Goal: Navigation & Orientation: Find specific page/section

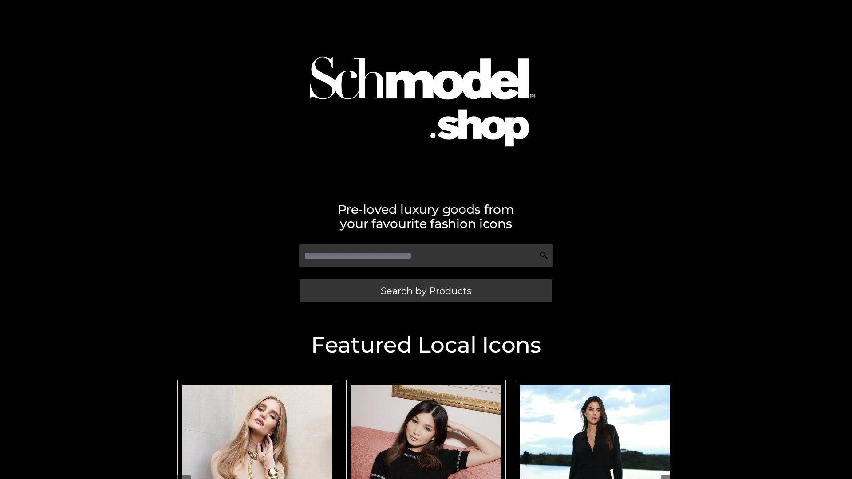
click at [425, 291] on span "Search by Products" at bounding box center [426, 290] width 90 height 9
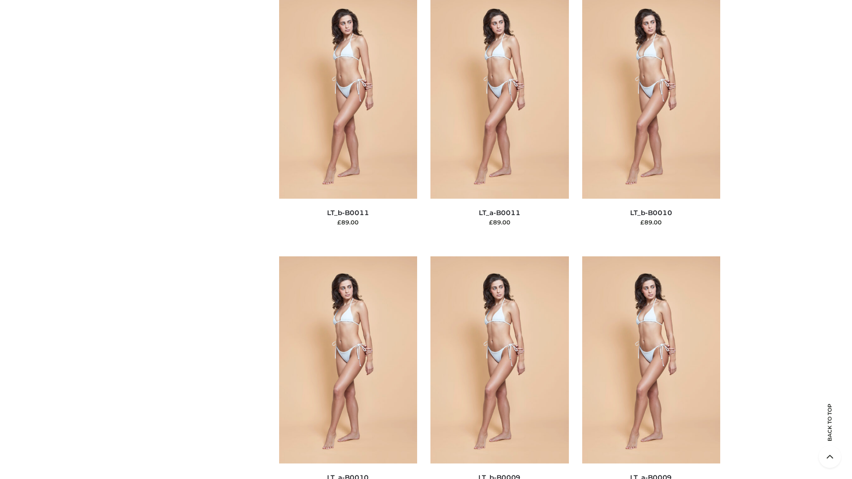
scroll to position [3983, 0]
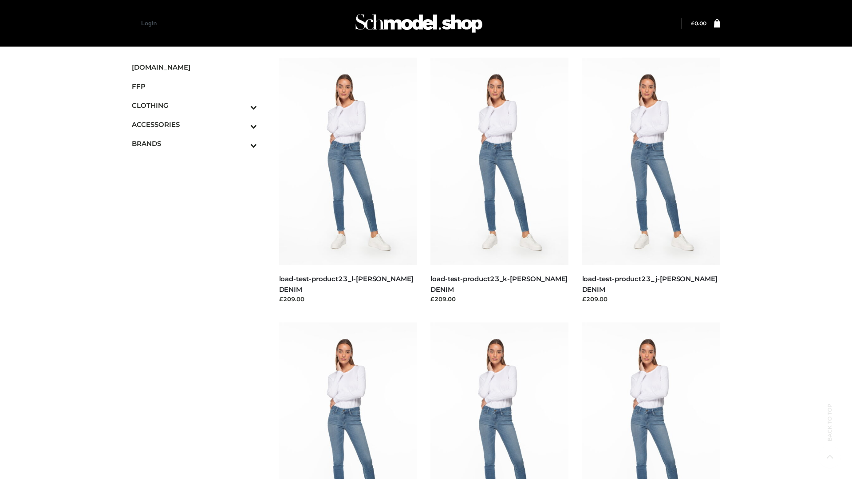
scroll to position [778, 0]
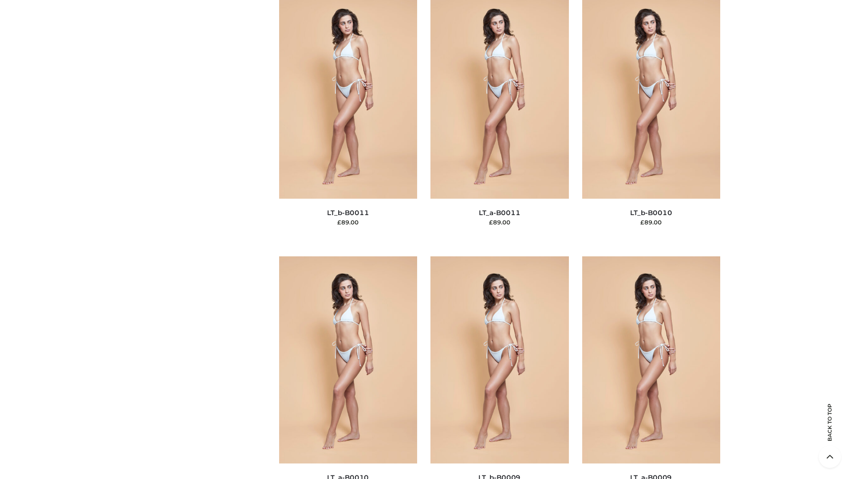
scroll to position [3983, 0]
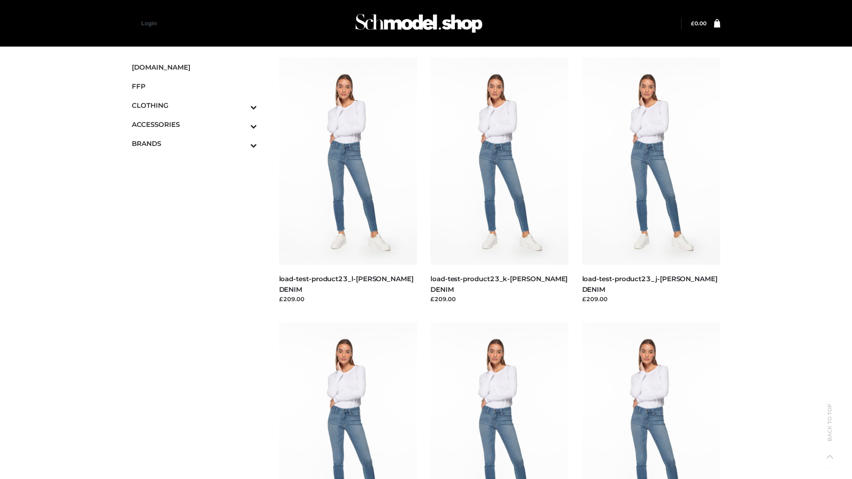
scroll to position [778, 0]
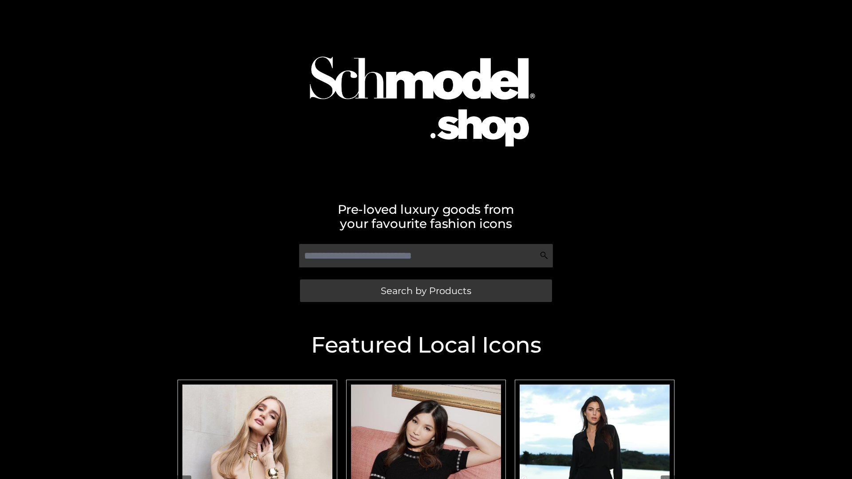
click at [425, 291] on span "Search by Products" at bounding box center [426, 290] width 90 height 9
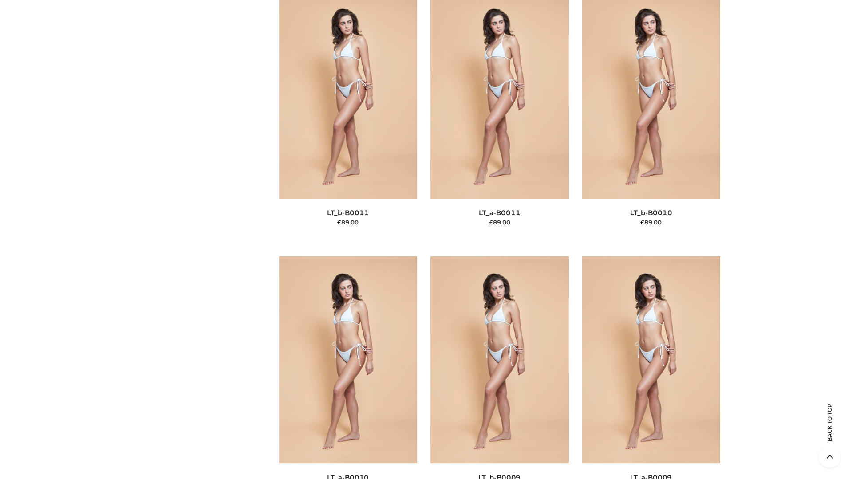
scroll to position [3983, 0]
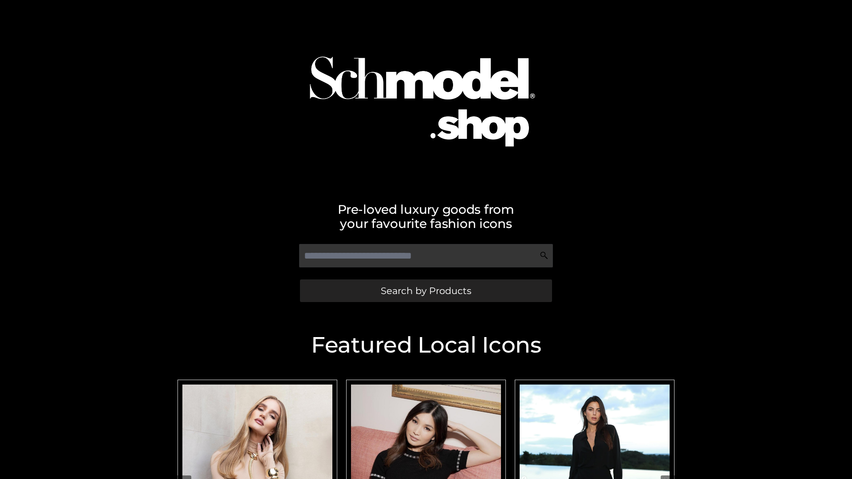
click at [425, 291] on span "Search by Products" at bounding box center [426, 290] width 90 height 9
